Goal: Information Seeking & Learning: Learn about a topic

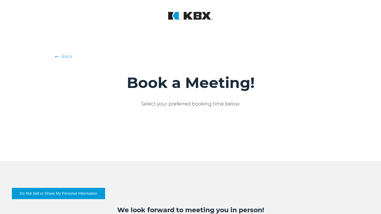
scroll to position [775, 0]
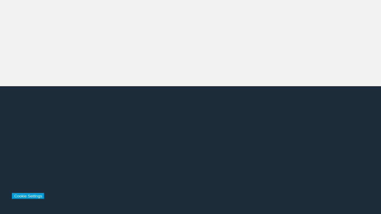
scroll to position [775, 0]
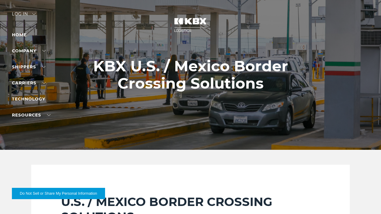
scroll to position [649, 0]
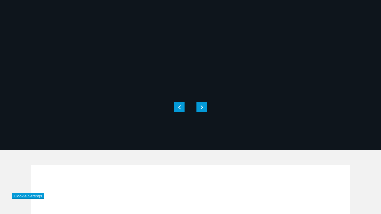
scroll to position [649, 0]
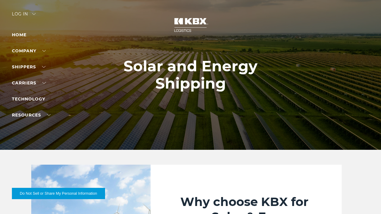
scroll to position [958, 0]
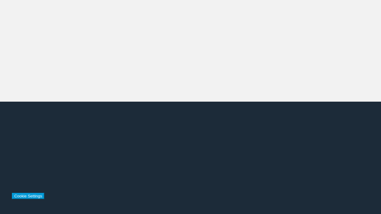
scroll to position [958, 0]
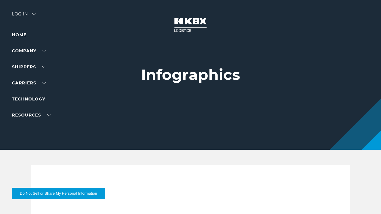
scroll to position [319, 0]
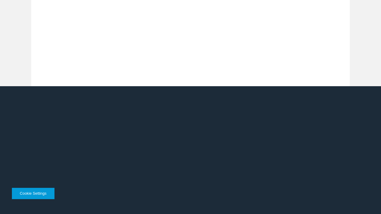
scroll to position [319, 0]
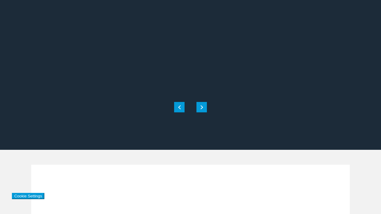
scroll to position [843, 0]
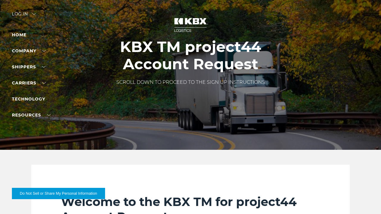
scroll to position [1515, 0]
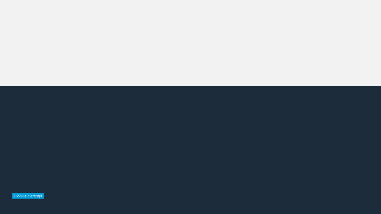
scroll to position [1515, 0]
